Goal: Information Seeking & Learning: Find specific fact

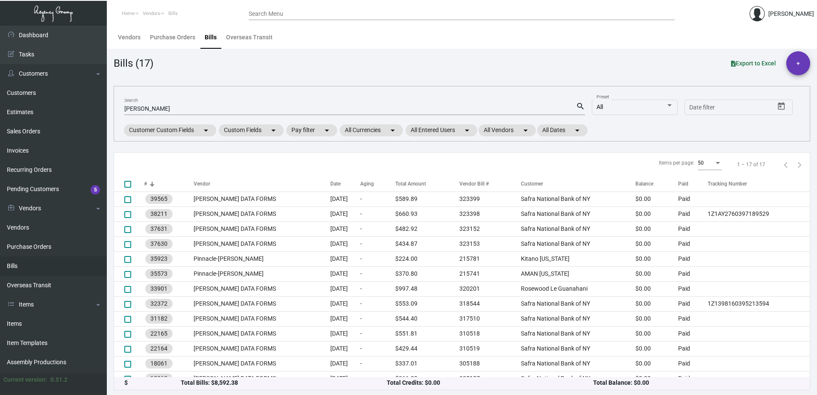
drag, startPoint x: 240, startPoint y: 105, endPoint x: 116, endPoint y: 111, distance: 124.1
click at [116, 111] on div "[PERSON_NAME] Search search All Preset Start date – Date filter Customer Custom…" at bounding box center [462, 114] width 696 height 56
drag, startPoint x: 150, startPoint y: 108, endPoint x: 100, endPoint y: 108, distance: 50.4
click at [100, 108] on div "Dashboard Dashboard Tasks Customers Customers Estimates Sales Orders Invoices R…" at bounding box center [408, 210] width 817 height 369
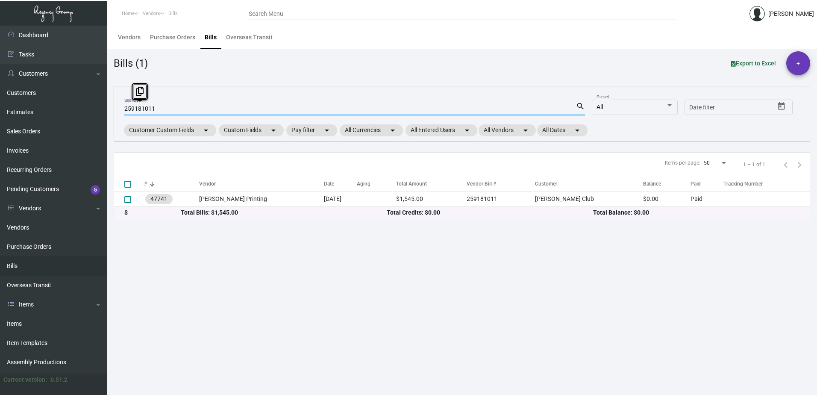
drag, startPoint x: 167, startPoint y: 111, endPoint x: 111, endPoint y: 104, distance: 57.2
click at [111, 104] on main "Vendors Purchase Orders Bills Overseas Transit Bills (1) Export to Excel + 2591…" at bounding box center [462, 210] width 710 height 369
type input "[PERSON_NAME]"
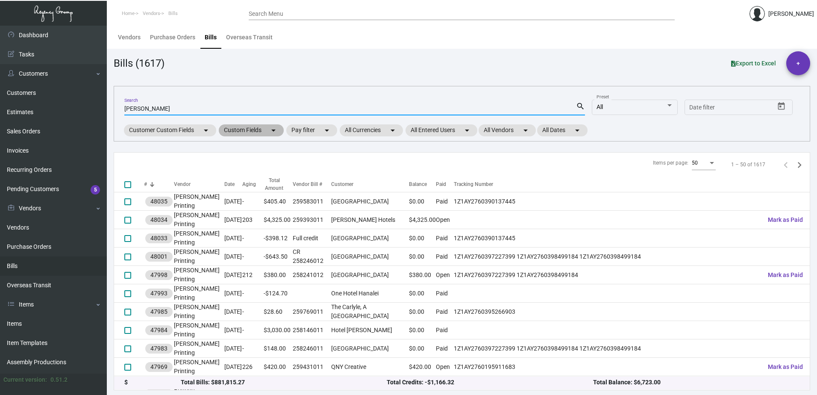
click at [245, 133] on mat-chip "Custom Fields arrow_drop_down" at bounding box center [251, 130] width 65 height 12
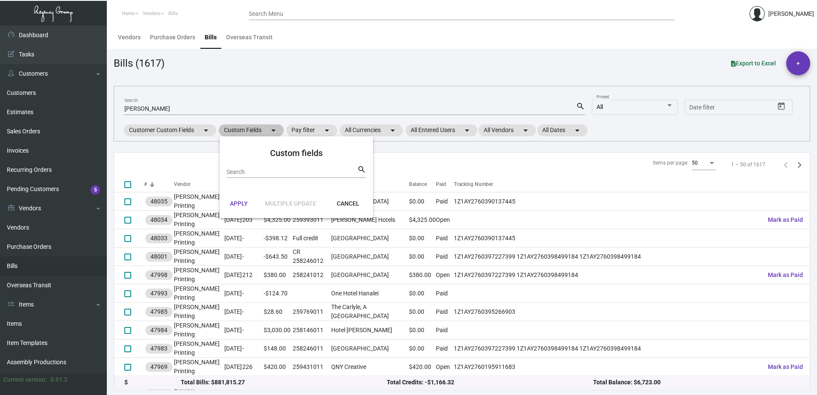
click at [245, 133] on div at bounding box center [408, 197] width 817 height 395
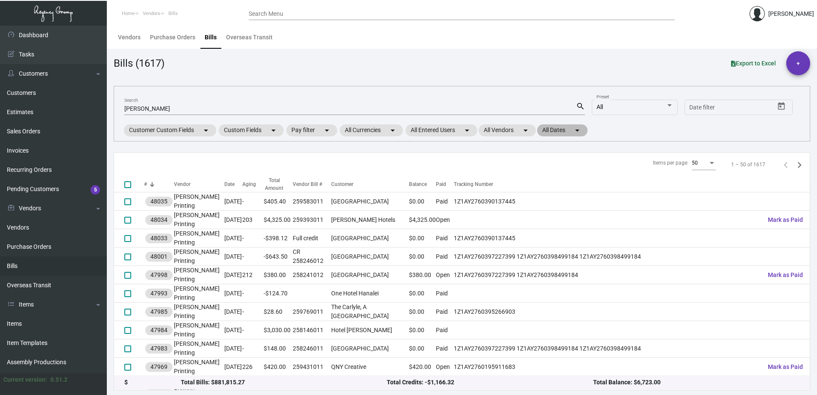
click at [581, 128] on mat-icon "arrow_drop_down" at bounding box center [577, 130] width 10 height 10
click at [674, 131] on div at bounding box center [408, 197] width 817 height 395
click at [718, 111] on span "–" at bounding box center [719, 107] width 4 height 7
click at [757, 109] on input "text" at bounding box center [743, 107] width 41 height 7
click at [782, 107] on icon "Open calendar" at bounding box center [780, 106] width 9 height 9
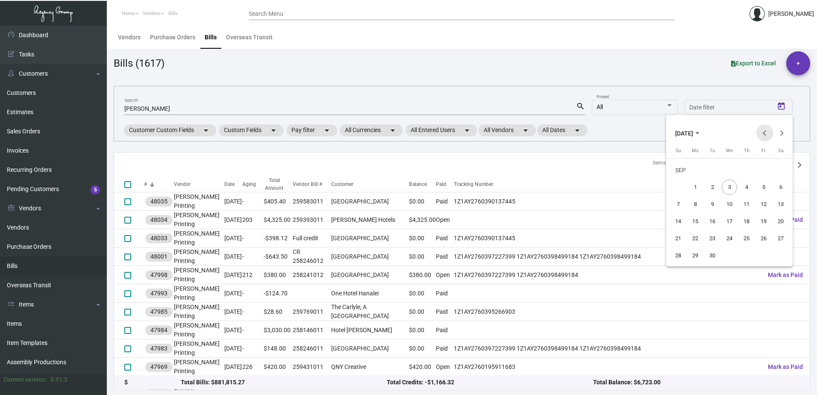
click at [761, 133] on button "Previous month" at bounding box center [764, 132] width 17 height 17
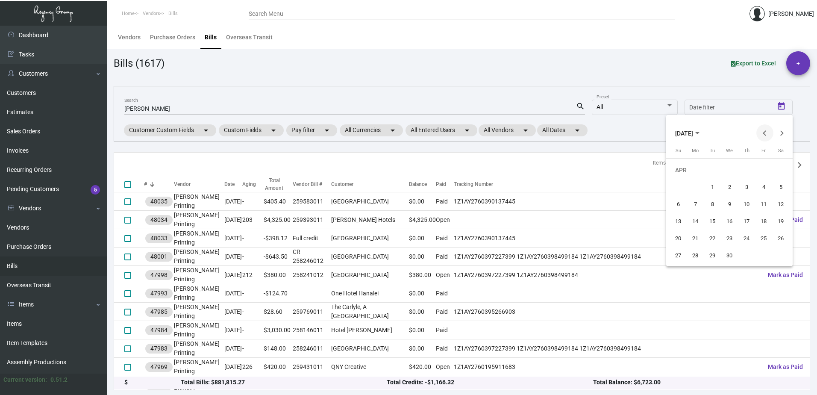
click at [761, 133] on button "Previous month" at bounding box center [764, 132] width 17 height 17
click at [727, 167] on div "1" at bounding box center [728, 169] width 15 height 15
type input "[DATE]"
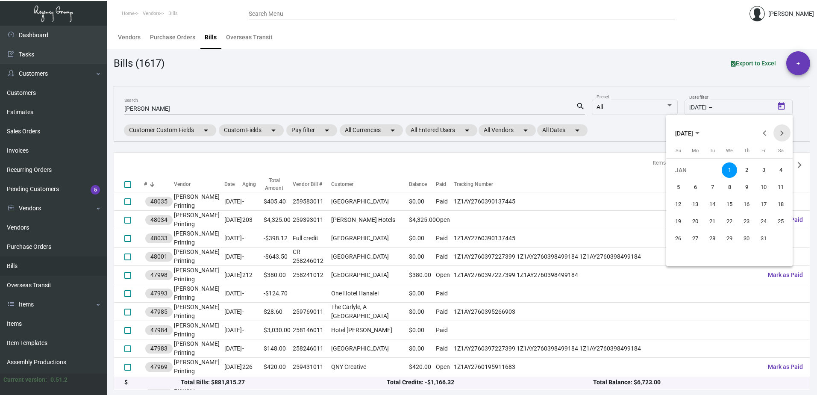
click at [782, 136] on button "Next month" at bounding box center [781, 132] width 17 height 17
click at [777, 170] on div "1" at bounding box center [780, 169] width 15 height 15
type input "[DATE]"
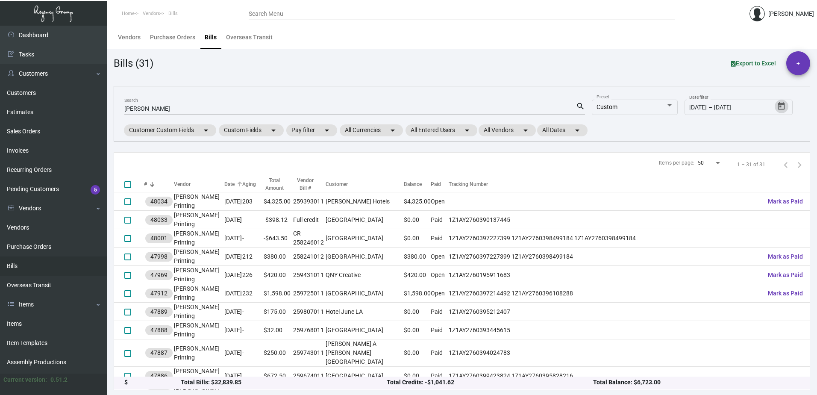
click at [239, 182] on div at bounding box center [239, 182] width 1 height 1
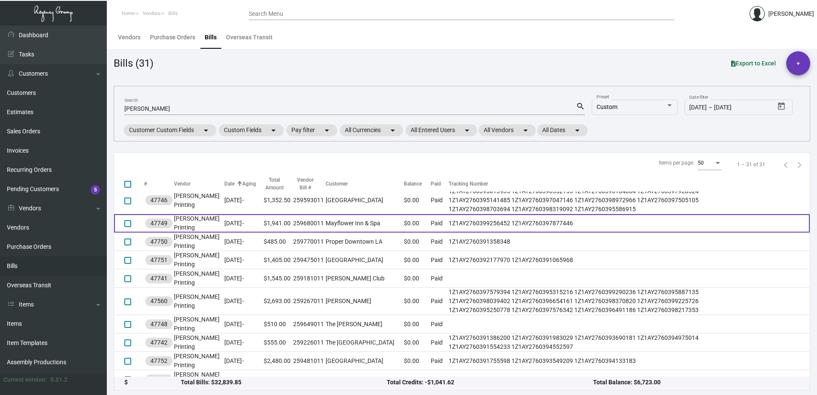
scroll to position [43, 0]
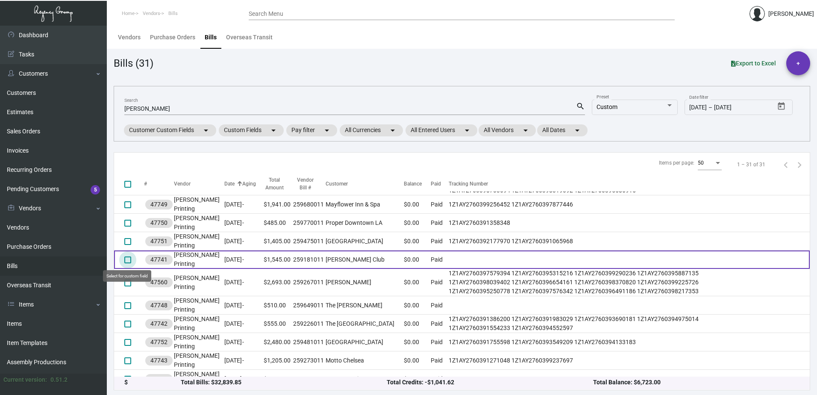
click at [127, 261] on span at bounding box center [127, 259] width 7 height 7
click at [127, 263] on input "select row 6" at bounding box center [127, 263] width 0 height 0
click at [128, 259] on span at bounding box center [127, 259] width 7 height 7
click at [128, 263] on input "deselect row 6" at bounding box center [127, 263] width 0 height 0
checkbox input "false"
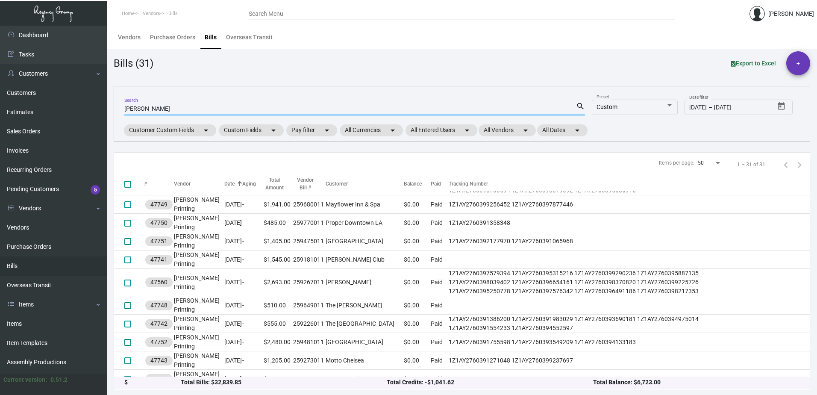
click at [233, 110] on input "[PERSON_NAME]" at bounding box center [349, 108] width 451 height 7
drag, startPoint x: 233, startPoint y: 110, endPoint x: 114, endPoint y: 97, distance: 119.9
click at [114, 97] on div "[PERSON_NAME] Search search Custom Preset [DATE] [DATE] – [DATE] Date filter Cu…" at bounding box center [462, 114] width 696 height 56
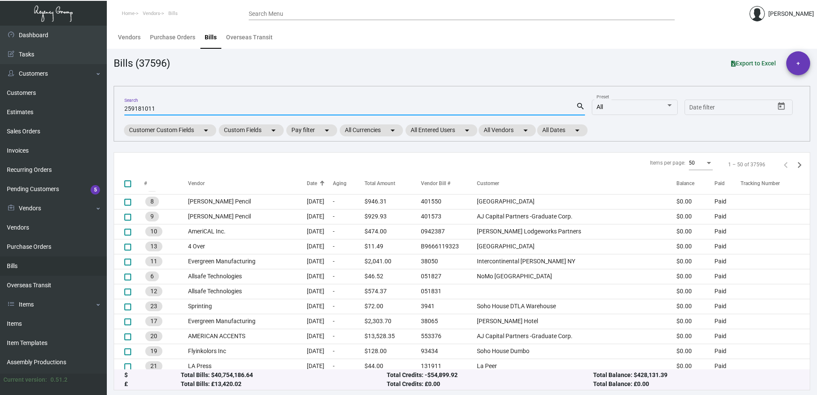
scroll to position [0, 0]
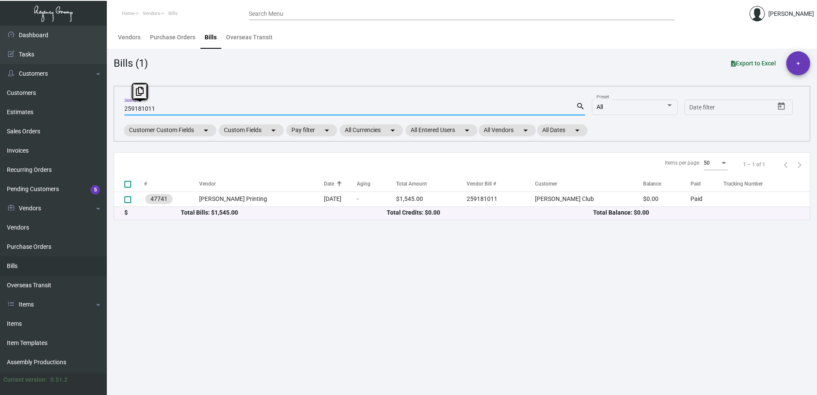
drag, startPoint x: 166, startPoint y: 107, endPoint x: 104, endPoint y: 106, distance: 61.9
click at [104, 106] on div "Dashboard Dashboard Tasks Customers Customers Estimates Sales Orders Invoices R…" at bounding box center [408, 210] width 817 height 369
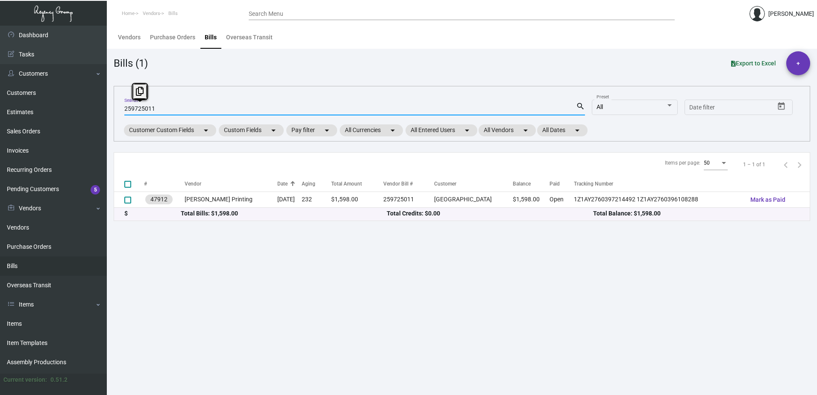
drag, startPoint x: 184, startPoint y: 109, endPoint x: 122, endPoint y: 108, distance: 61.9
click at [122, 108] on div "259725011 Search search All Preset Start date – Date filter Customer Custom Fie…" at bounding box center [462, 114] width 696 height 56
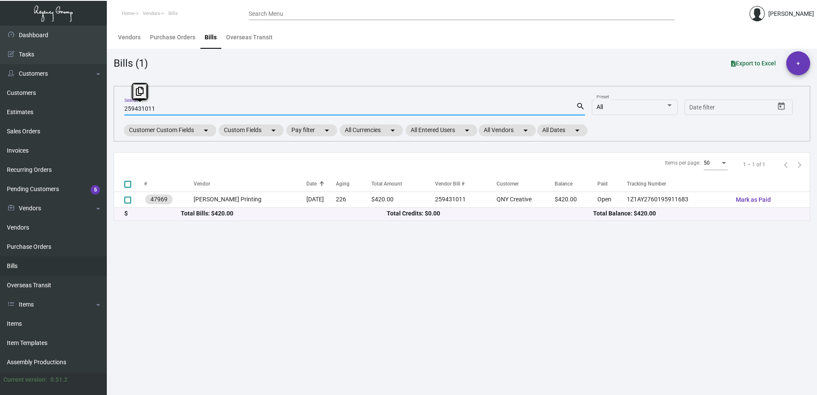
drag, startPoint x: 219, startPoint y: 108, endPoint x: -2, endPoint y: 108, distance: 220.8
click at [0, 108] on html "Home Vendors Bills Search Menu [PERSON_NAME] Dashboard Dashboard Tasks Customer…" at bounding box center [408, 197] width 817 height 395
drag, startPoint x: 162, startPoint y: 106, endPoint x: 122, endPoint y: 106, distance: 39.7
click at [122, 106] on div "258241012 Search search All Preset Start date – Date filter Customer Custom Fie…" at bounding box center [462, 114] width 696 height 56
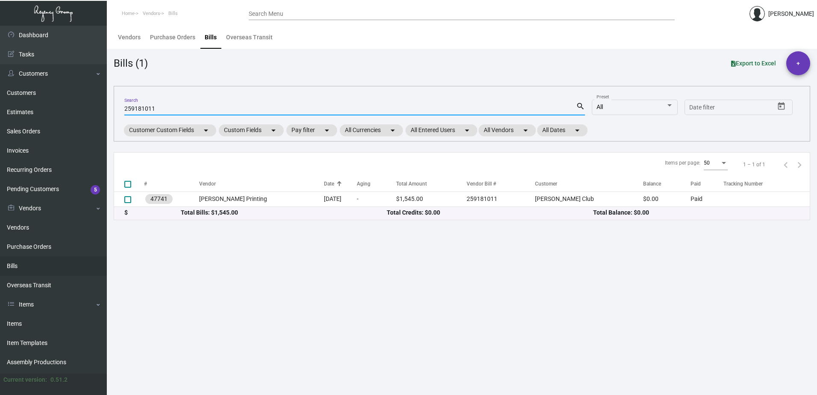
type input "259181011"
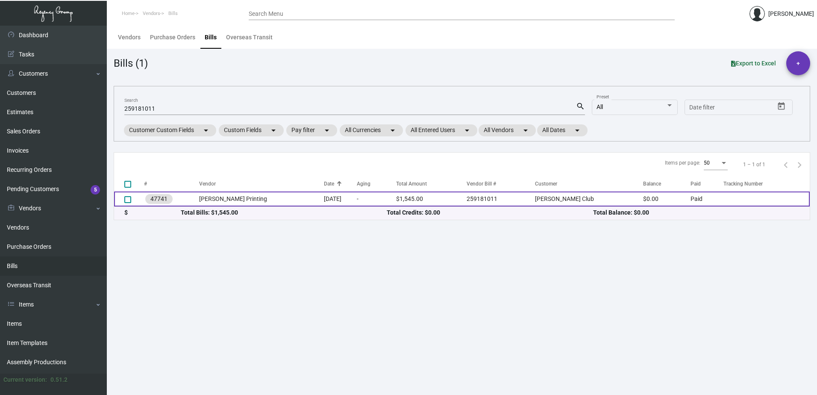
click at [260, 201] on td "[PERSON_NAME] Printing" at bounding box center [261, 198] width 125 height 15
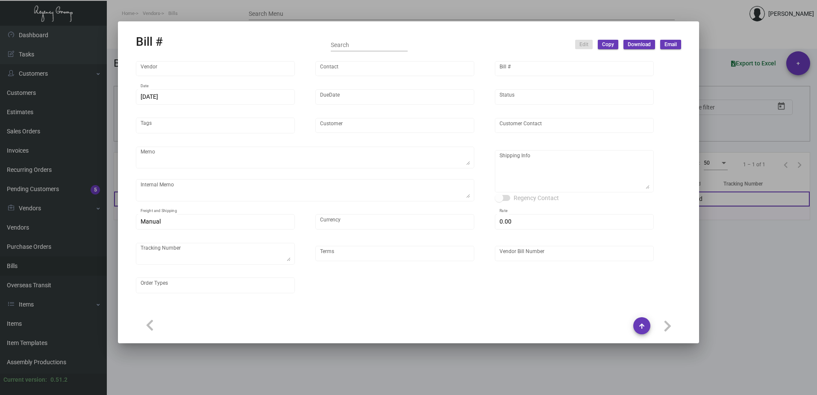
type input "[PERSON_NAME] Printing"
type input "[PERSON_NAME]"
type input "47741"
type input "[DATE]"
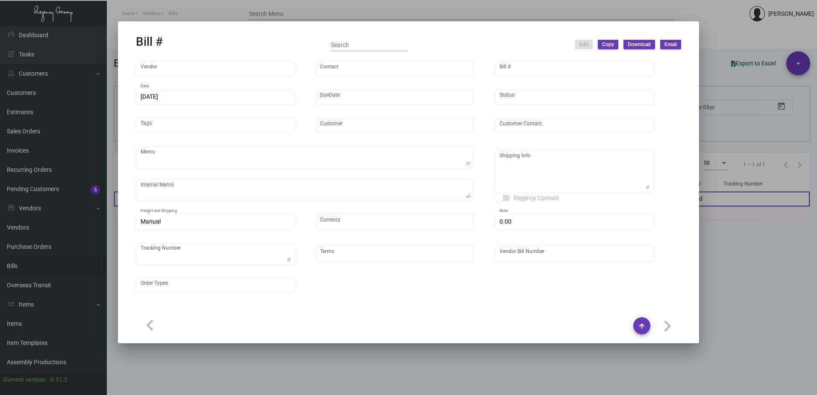
type input "[PERSON_NAME] Club"
type input "[PERSON_NAME]"
type textarea ""Please send proof for approval to [EMAIL_ADDRESS][DOMAIN_NAME] with me cc'd. *…"
type textarea "Label provided to vendor to ship to hotel UPS Ground Cost $108.13"
type textarea "[PERSON_NAME] Club - [PERSON_NAME] [STREET_ADDRESS][US_STATE]"
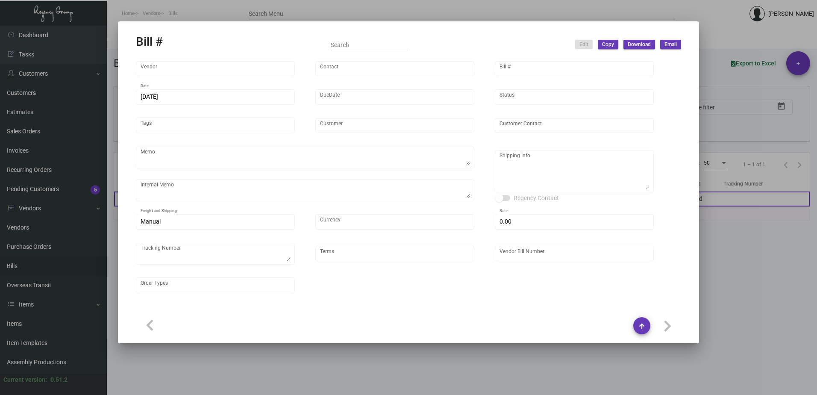
type input "United States Dollar $"
type input "$ 5.00"
type input "Net 30"
type input "259181011"
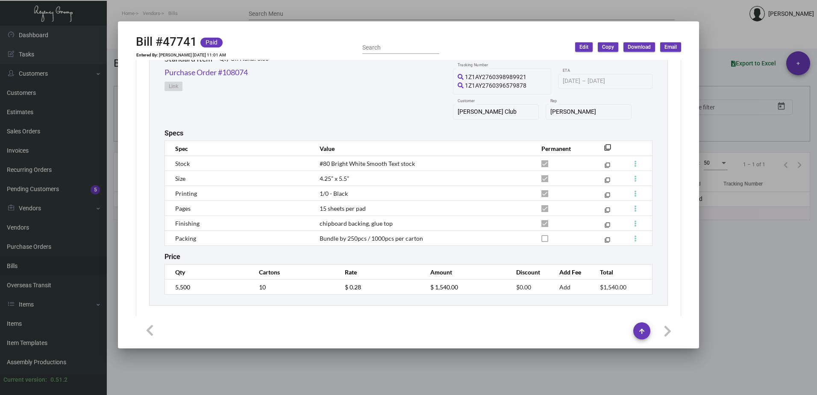
scroll to position [406, 0]
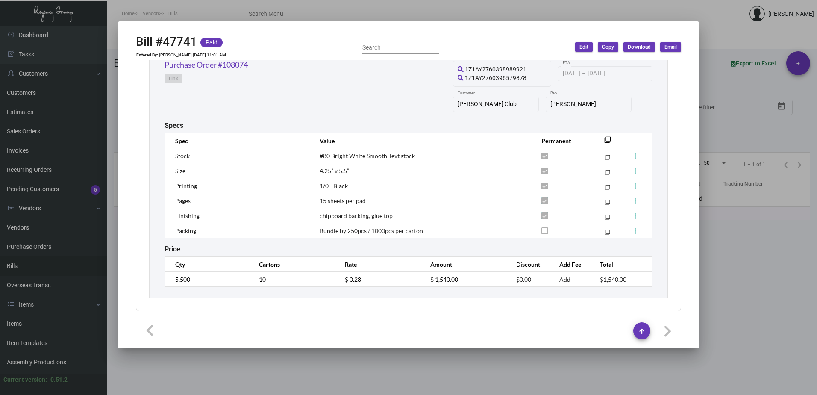
click at [774, 317] on div at bounding box center [408, 197] width 817 height 395
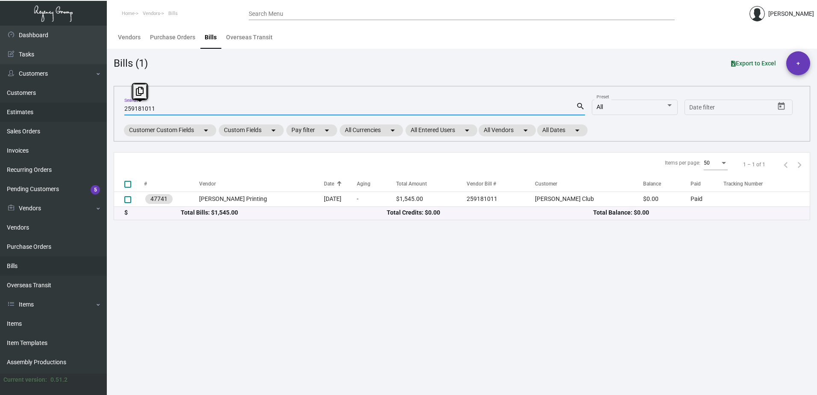
drag, startPoint x: 164, startPoint y: 109, endPoint x: 94, endPoint y: 114, distance: 71.1
click at [97, 114] on div "Dashboard Dashboard Tasks Customers Customers Estimates Sales Orders Invoices R…" at bounding box center [408, 210] width 817 height 369
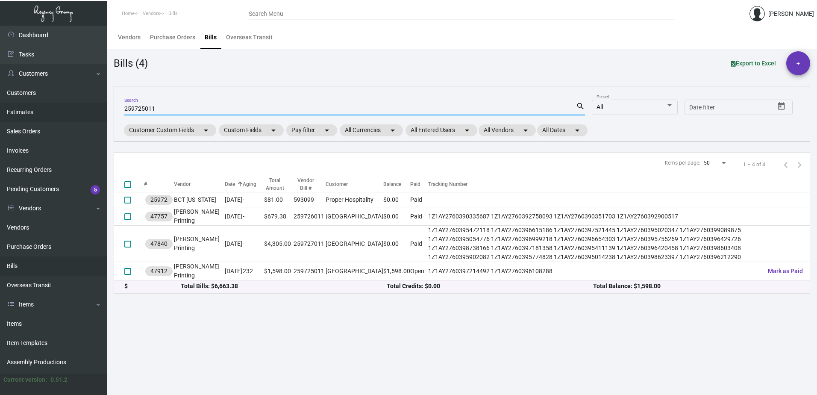
type input "259725011"
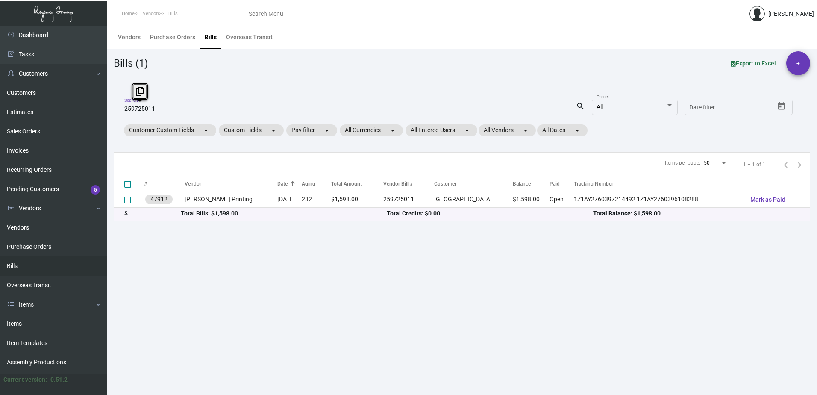
drag, startPoint x: 168, startPoint y: 106, endPoint x: 122, endPoint y: 106, distance: 46.1
click at [122, 106] on div "259725011 Search search All Preset Start date – Date filter Customer Custom Fie…" at bounding box center [462, 114] width 696 height 56
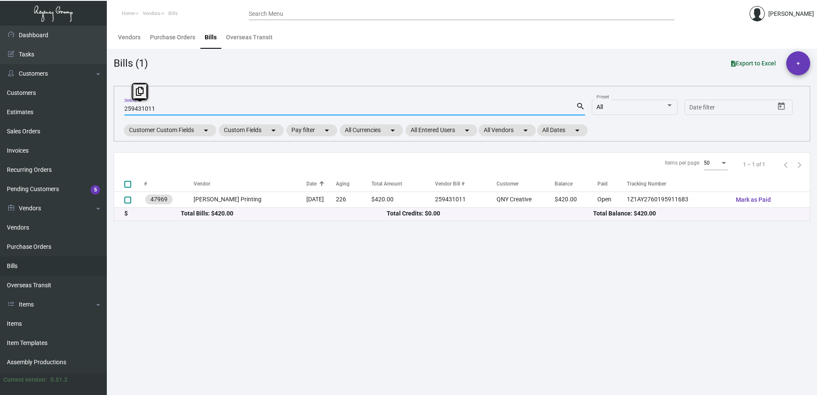
drag, startPoint x: 156, startPoint y: 108, endPoint x: 107, endPoint y: 104, distance: 49.3
click at [107, 104] on main "Vendors Purchase Orders Bills Overseas Transit Bills (1) Export to Excel + 2594…" at bounding box center [462, 210] width 710 height 369
drag, startPoint x: 174, startPoint y: 108, endPoint x: 83, endPoint y: 101, distance: 91.2
click at [83, 101] on div "Dashboard Dashboard Tasks Customers Customers Estimates Sales Orders Invoices R…" at bounding box center [408, 210] width 817 height 369
drag, startPoint x: 176, startPoint y: 106, endPoint x: 73, endPoint y: 105, distance: 103.4
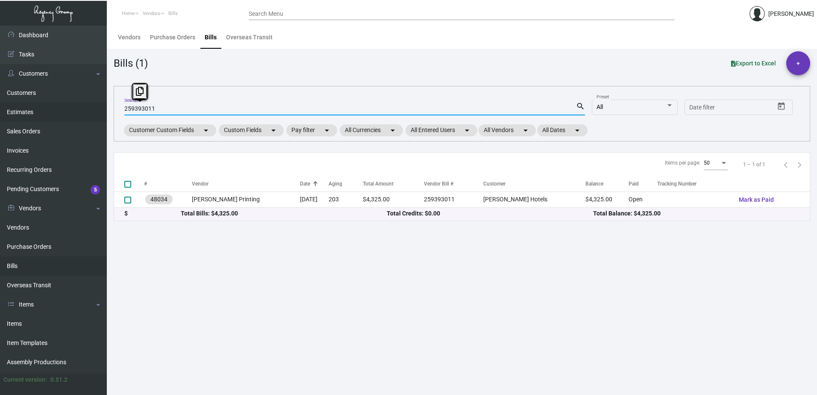
click at [73, 105] on div "Dashboard Dashboard Tasks Customers Customers Estimates Sales Orders Invoices R…" at bounding box center [408, 210] width 817 height 369
type input "260924"
checkbox input "true"
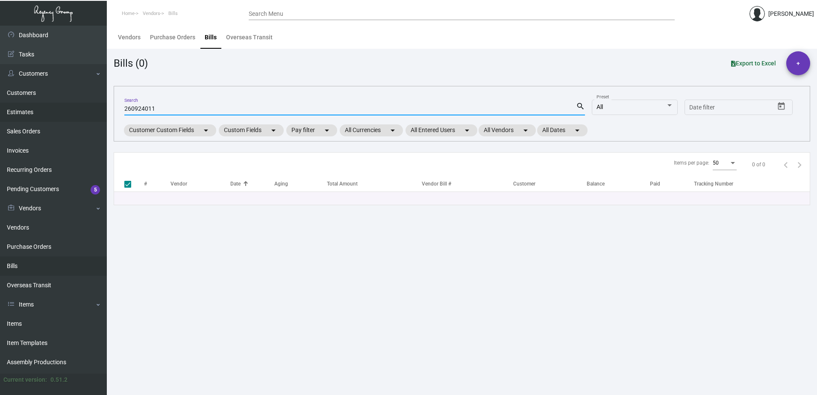
type input "260924011"
drag, startPoint x: 172, startPoint y: 110, endPoint x: 97, endPoint y: 102, distance: 75.2
click at [97, 102] on div "Dashboard Dashboard Tasks Customers Customers Estimates Sales Orders Invoices R…" at bounding box center [408, 210] width 817 height 369
checkbox input "false"
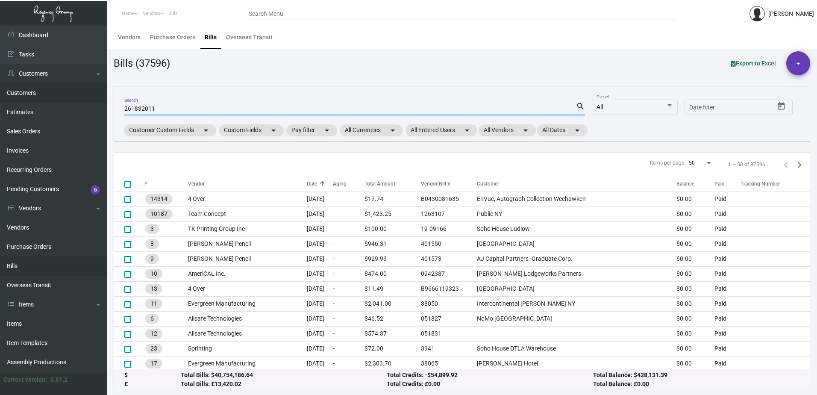
type input "261832011"
checkbox input "true"
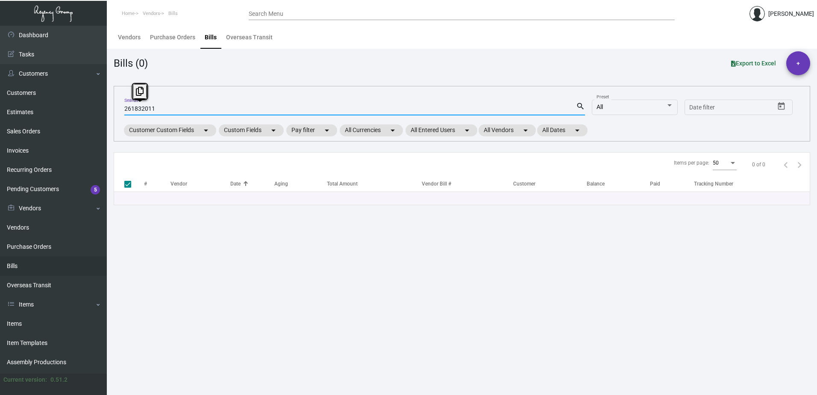
drag, startPoint x: 193, startPoint y: 108, endPoint x: 107, endPoint y: 109, distance: 85.9
click at [107, 109] on main "Vendors Purchase Orders Bills Overseas Transit Bills (0) Export to Excel + 2618…" at bounding box center [462, 210] width 710 height 369
type input "261"
checkbox input "false"
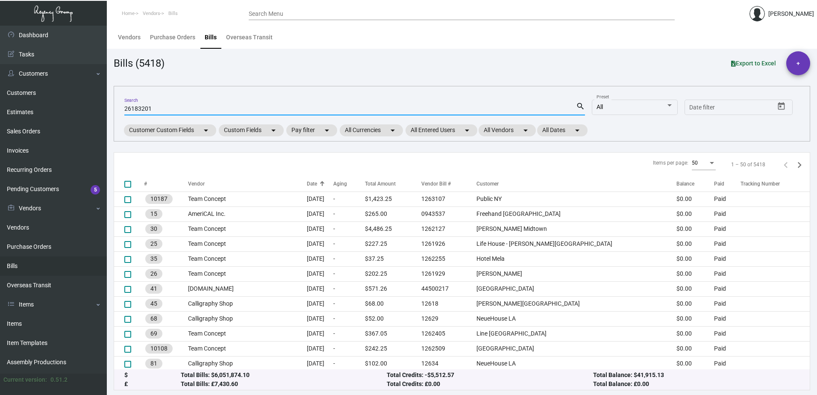
type input "261832011"
checkbox input "true"
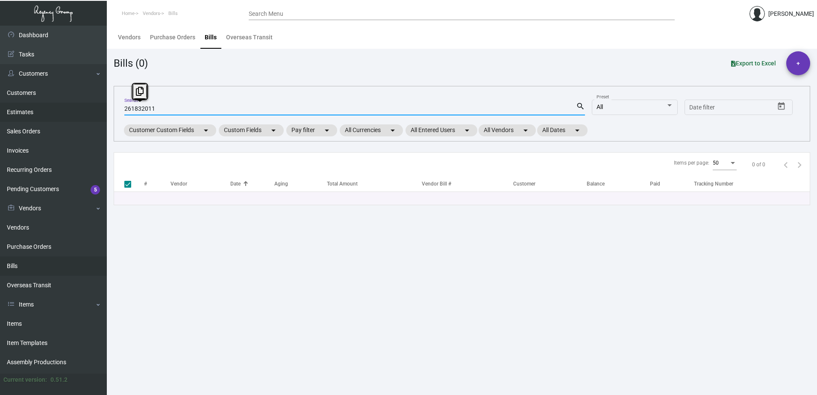
drag, startPoint x: 183, startPoint y: 111, endPoint x: 94, endPoint y: 111, distance: 89.7
click at [94, 111] on div "Dashboard Dashboard Tasks Customers Customers Estimates Sales Orders Invoices R…" at bounding box center [408, 210] width 817 height 369
type input "2620"
checkbox input "false"
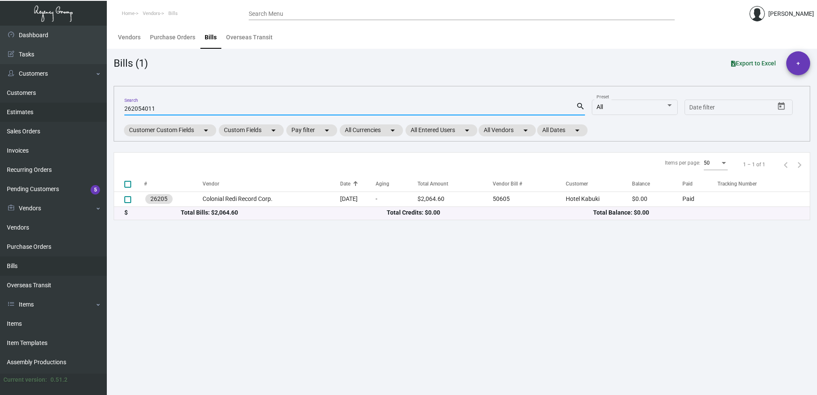
type input "262054011"
checkbox input "true"
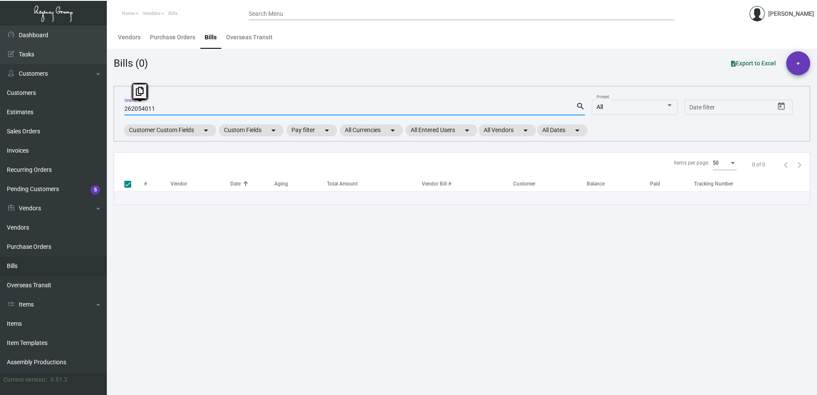
drag, startPoint x: 157, startPoint y: 111, endPoint x: 104, endPoint y: 110, distance: 53.0
click at [104, 110] on div "Dashboard Dashboard Tasks Customers Customers Estimates Sales Orders Invoices R…" at bounding box center [408, 210] width 817 height 369
drag, startPoint x: 202, startPoint y: 102, endPoint x: 117, endPoint y: 111, distance: 85.9
click at [117, 111] on div "262054011 Search search All Preset Start date – Date filter Customer Custom Fie…" at bounding box center [462, 114] width 696 height 56
drag, startPoint x: 148, startPoint y: 107, endPoint x: 103, endPoint y: 106, distance: 45.3
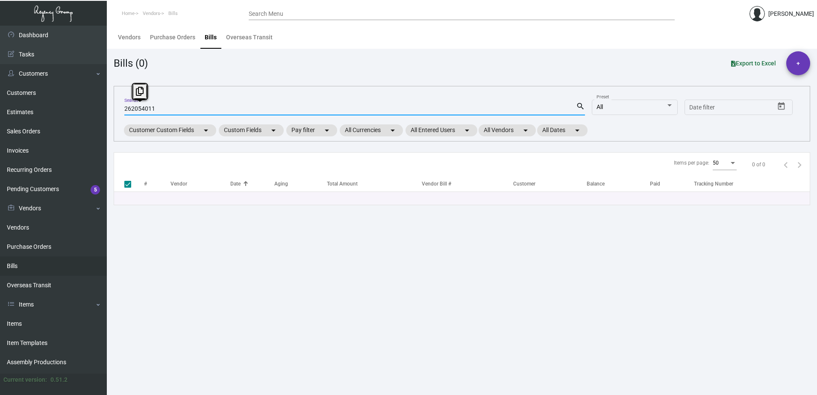
click at [103, 106] on div "Dashboard Dashboard Tasks Customers Customers Estimates Sales Orders Invoices R…" at bounding box center [408, 210] width 817 height 369
drag, startPoint x: 202, startPoint y: 107, endPoint x: 109, endPoint y: 107, distance: 93.5
click at [109, 107] on main "Vendors Purchase Orders Bills Overseas Transit Bills (0) Export to Excel + 2620…" at bounding box center [462, 210] width 710 height 369
paste input "5"
drag, startPoint x: 239, startPoint y: 110, endPoint x: 113, endPoint y: 108, distance: 126.0
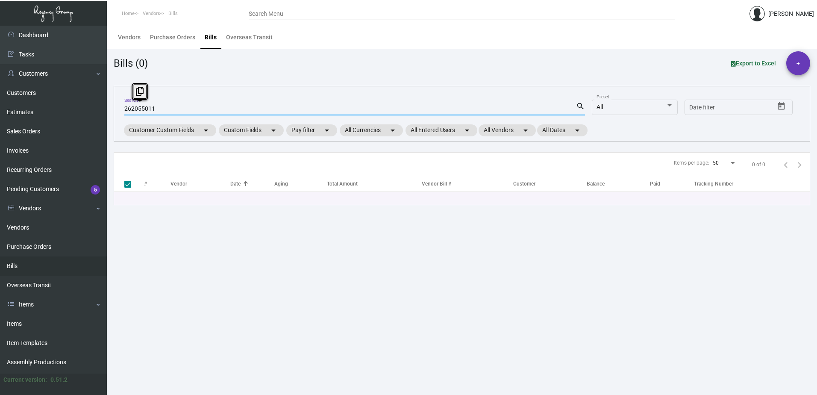
click at [113, 108] on main "Vendors Purchase Orders Bills Overseas Transit Bills (0) Export to Excel + 2620…" at bounding box center [462, 210] width 710 height 369
paste input "62"
drag, startPoint x: 195, startPoint y: 102, endPoint x: 129, endPoint y: 104, distance: 66.2
click at [129, 104] on div "262625011 Search" at bounding box center [349, 108] width 451 height 13
drag, startPoint x: 152, startPoint y: 107, endPoint x: 105, endPoint y: 107, distance: 47.8
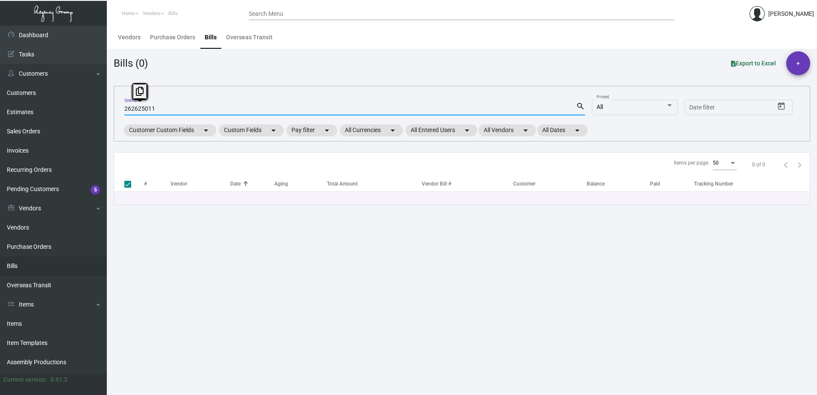
click at [105, 107] on div "Dashboard Dashboard Tasks Customers Customers Estimates Sales Orders Invoices R…" at bounding box center [408, 210] width 817 height 369
paste input "7"
drag, startPoint x: 175, startPoint y: 113, endPoint x: 141, endPoint y: 105, distance: 34.9
click at [141, 105] on div "262675011 Search" at bounding box center [349, 108] width 451 height 13
drag, startPoint x: 157, startPoint y: 107, endPoint x: 111, endPoint y: 107, distance: 45.3
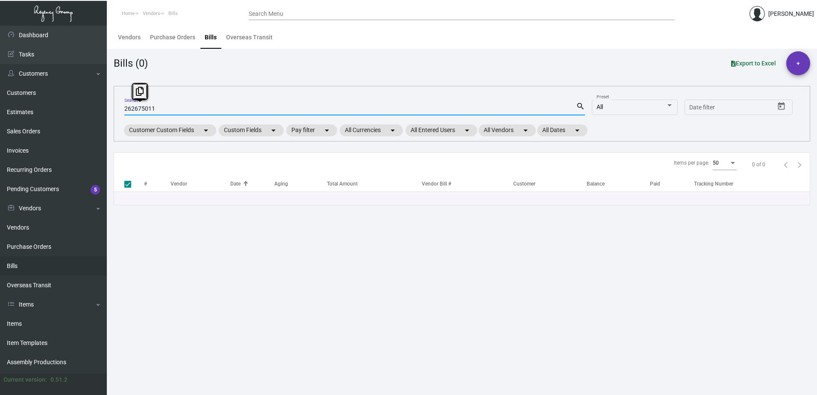
click at [111, 107] on main "Vendors Purchase Orders Bills Overseas Transit Bills (0) Export to Excel + 2626…" at bounding box center [462, 210] width 710 height 369
drag, startPoint x: 193, startPoint y: 106, endPoint x: 123, endPoint y: 108, distance: 70.1
click at [123, 108] on div "260924011 Search search All Preset Start date – Date filter Customer Custom Fie…" at bounding box center [462, 114] width 696 height 56
click at [189, 108] on input "260924011" at bounding box center [349, 108] width 451 height 7
drag, startPoint x: 182, startPoint y: 111, endPoint x: 107, endPoint y: 110, distance: 75.2
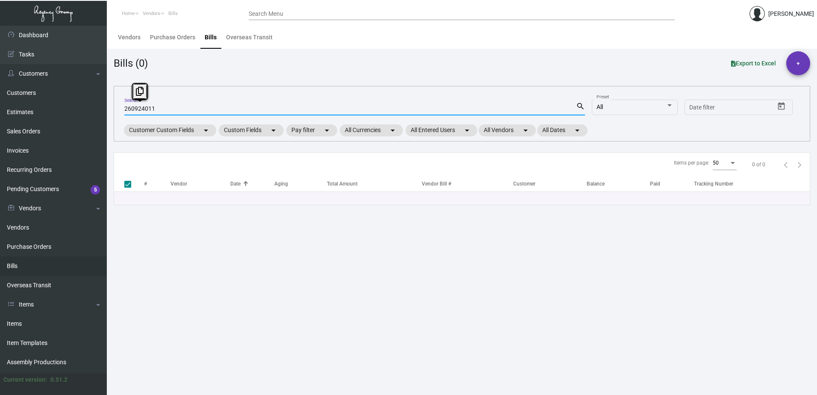
click at [107, 110] on main "Vendors Purchase Orders Bills Overseas Transit Bills (0) Export to Excel + 2609…" at bounding box center [462, 210] width 710 height 369
paste input "205"
drag, startPoint x: 185, startPoint y: 105, endPoint x: 116, endPoint y: 114, distance: 69.7
click at [116, 114] on div "262054011 Search search All Preset Start date – Date filter Customer Custom Fie…" at bounding box center [462, 114] width 696 height 56
paste input "5"
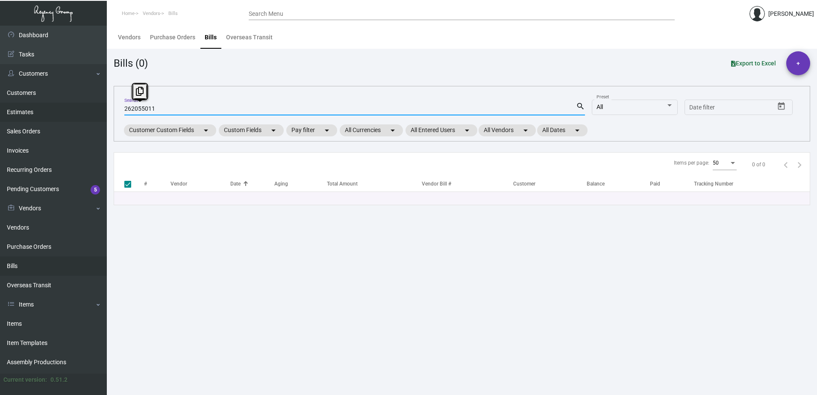
drag, startPoint x: 206, startPoint y: 111, endPoint x: 93, endPoint y: 113, distance: 113.2
click at [97, 112] on div "Dashboard Dashboard Tasks Customers Customers Estimates Sales Orders Invoices R…" at bounding box center [408, 210] width 817 height 369
paste input "62"
drag, startPoint x: 170, startPoint y: 103, endPoint x: 144, endPoint y: 110, distance: 27.5
click at [144, 109] on div "262625011 Search" at bounding box center [349, 108] width 451 height 13
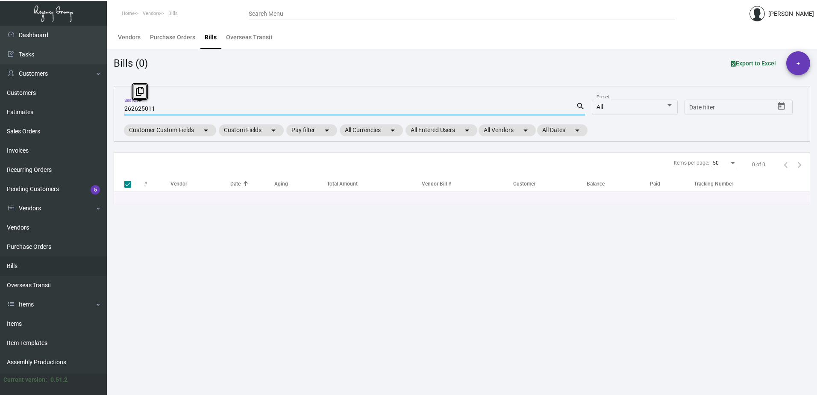
drag, startPoint x: 158, startPoint y: 109, endPoint x: 106, endPoint y: 110, distance: 51.7
click at [106, 109] on div "Dashboard Dashboard Tasks Customers Customers Estimates Sales Orders Invoices R…" at bounding box center [408, 210] width 817 height 369
paste input "7"
type input "262675011"
